Goal: Find specific page/section: Find specific page/section

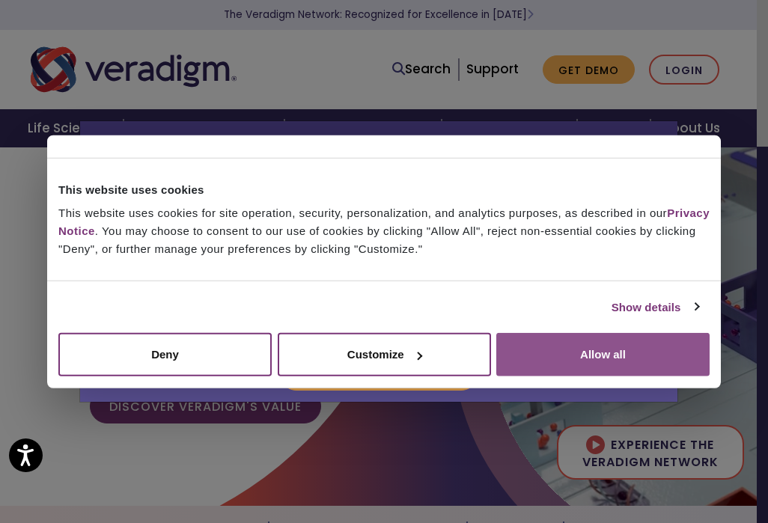
click at [606, 347] on button "Allow all" at bounding box center [602, 354] width 213 height 43
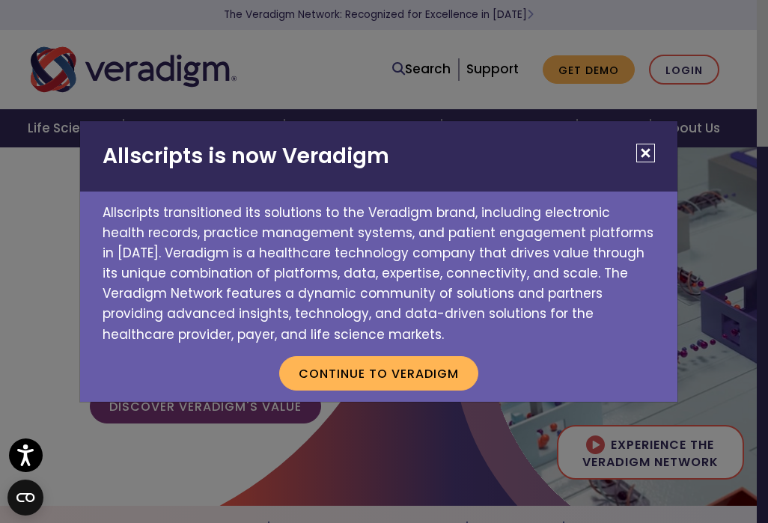
click at [648, 152] on button "Close" at bounding box center [645, 153] width 19 height 19
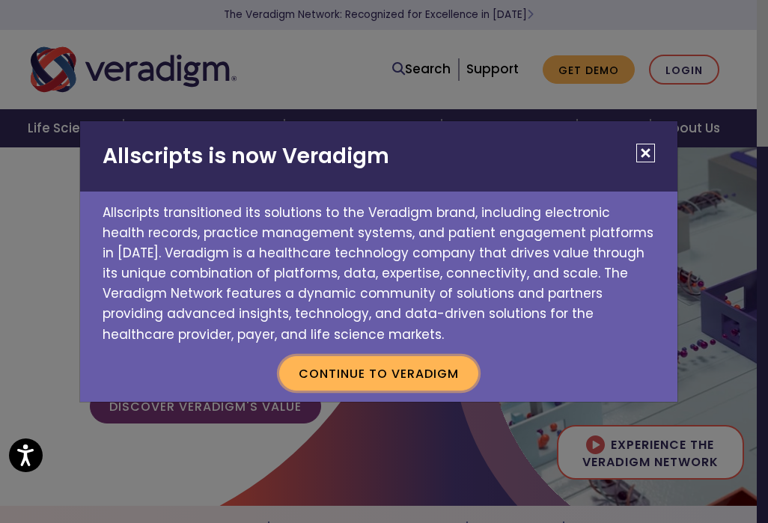
click at [372, 380] on button "Continue to Veradigm" at bounding box center [378, 373] width 199 height 34
click at [642, 162] on button "Close" at bounding box center [645, 153] width 19 height 19
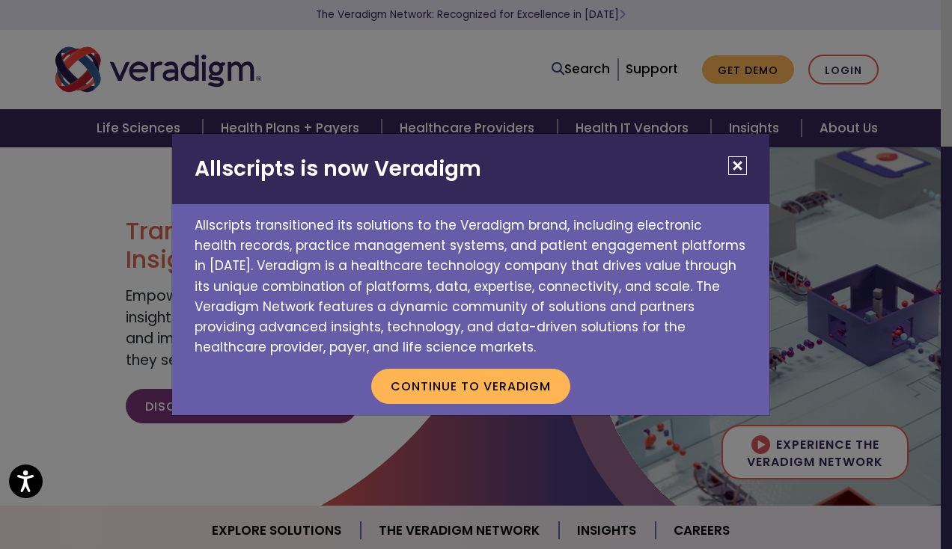
click at [739, 169] on button "Close" at bounding box center [737, 165] width 19 height 19
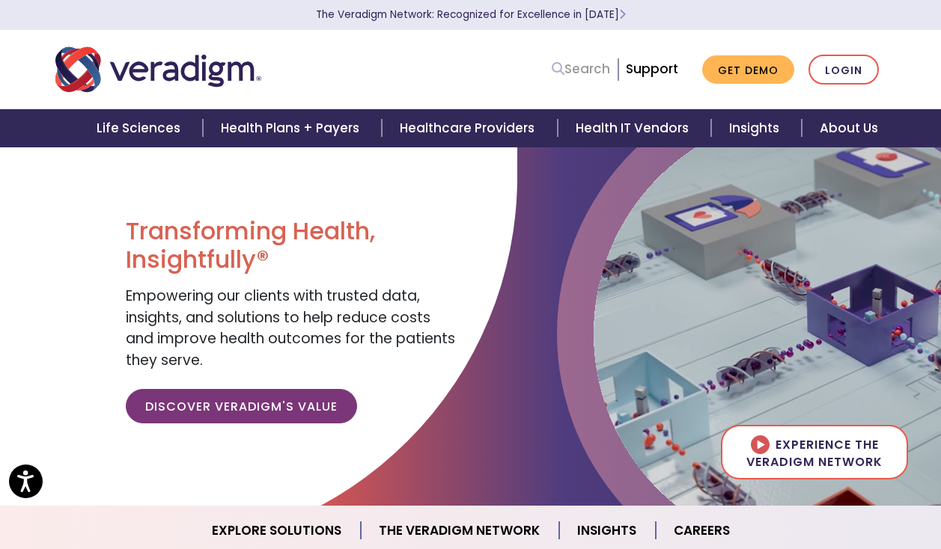
click at [557, 71] on icon at bounding box center [558, 68] width 13 height 13
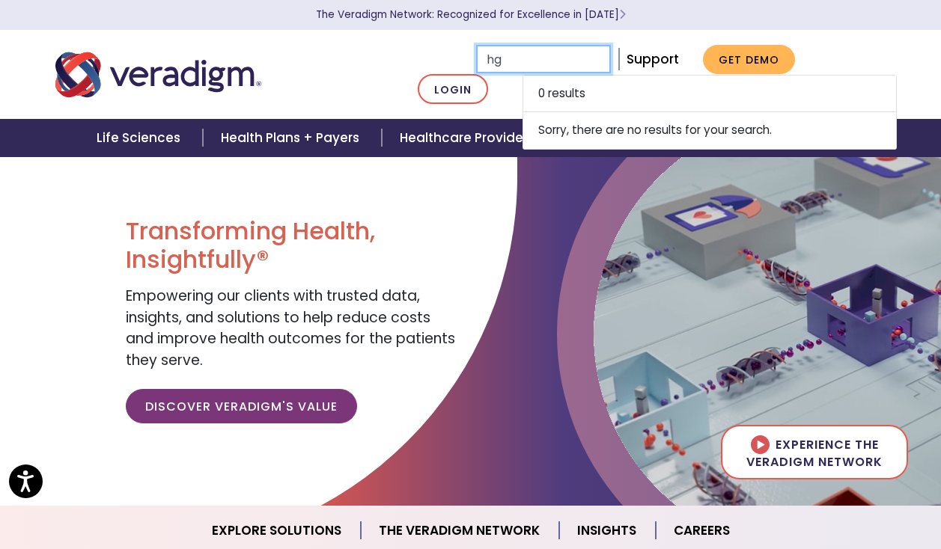
type input "h"
type input "Mrt.advantmed.d.com"
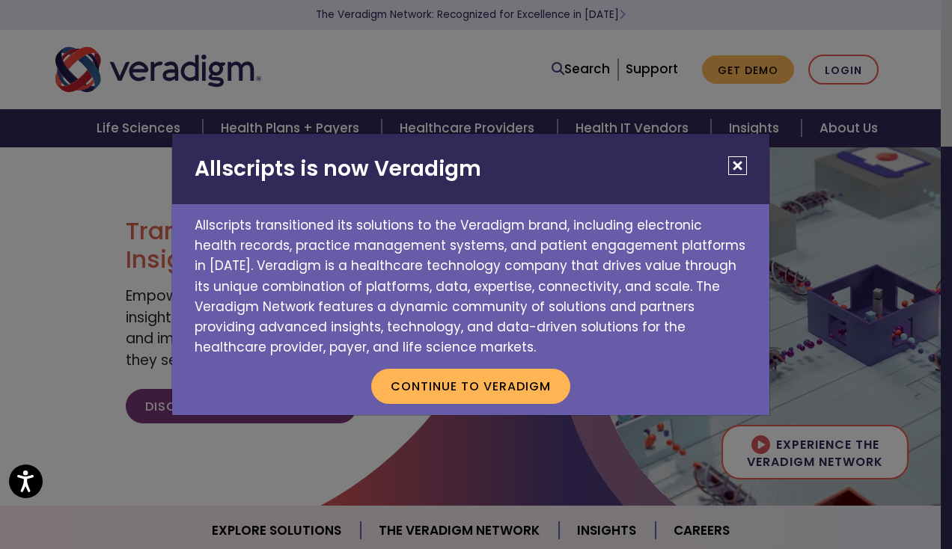
click at [737, 166] on button "Close" at bounding box center [737, 165] width 19 height 19
